Goal: Task Accomplishment & Management: Complete application form

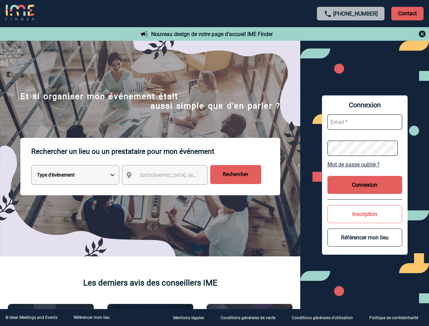
click at [215, 163] on p "Rechercher un lieu ou un prestataire pour mon événement" at bounding box center [155, 151] width 249 height 27
click at [408, 13] on p "Contact" at bounding box center [408, 14] width 32 height 14
click at [351, 34] on div at bounding box center [351, 34] width 151 height 8
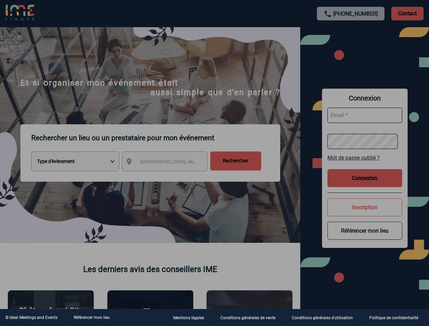
click at [171, 176] on div at bounding box center [214, 163] width 429 height 326
click at [365, 165] on div at bounding box center [214, 163] width 429 height 326
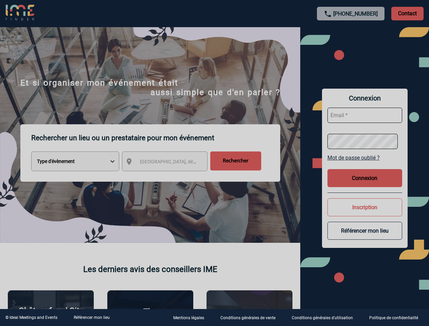
click at [365, 185] on button "Connexion" at bounding box center [365, 178] width 75 height 18
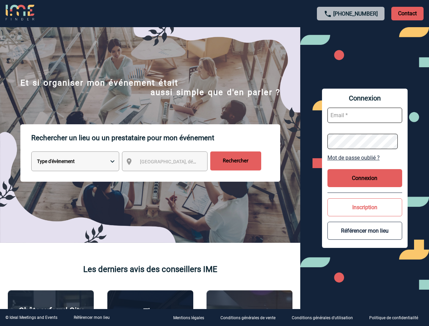
click at [108, 83] on div at bounding box center [54, 41] width 108 height 83
click at [365, 238] on div at bounding box center [214, 163] width 429 height 326
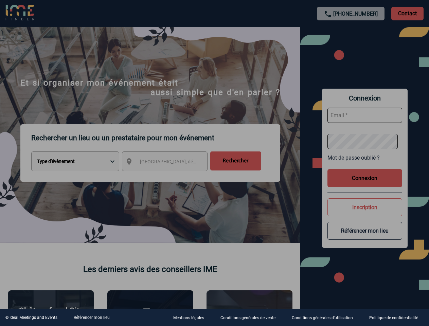
click at [91, 318] on link "Référencer mon lieu" at bounding box center [92, 318] width 36 height 5
